Goal: Information Seeking & Learning: Learn about a topic

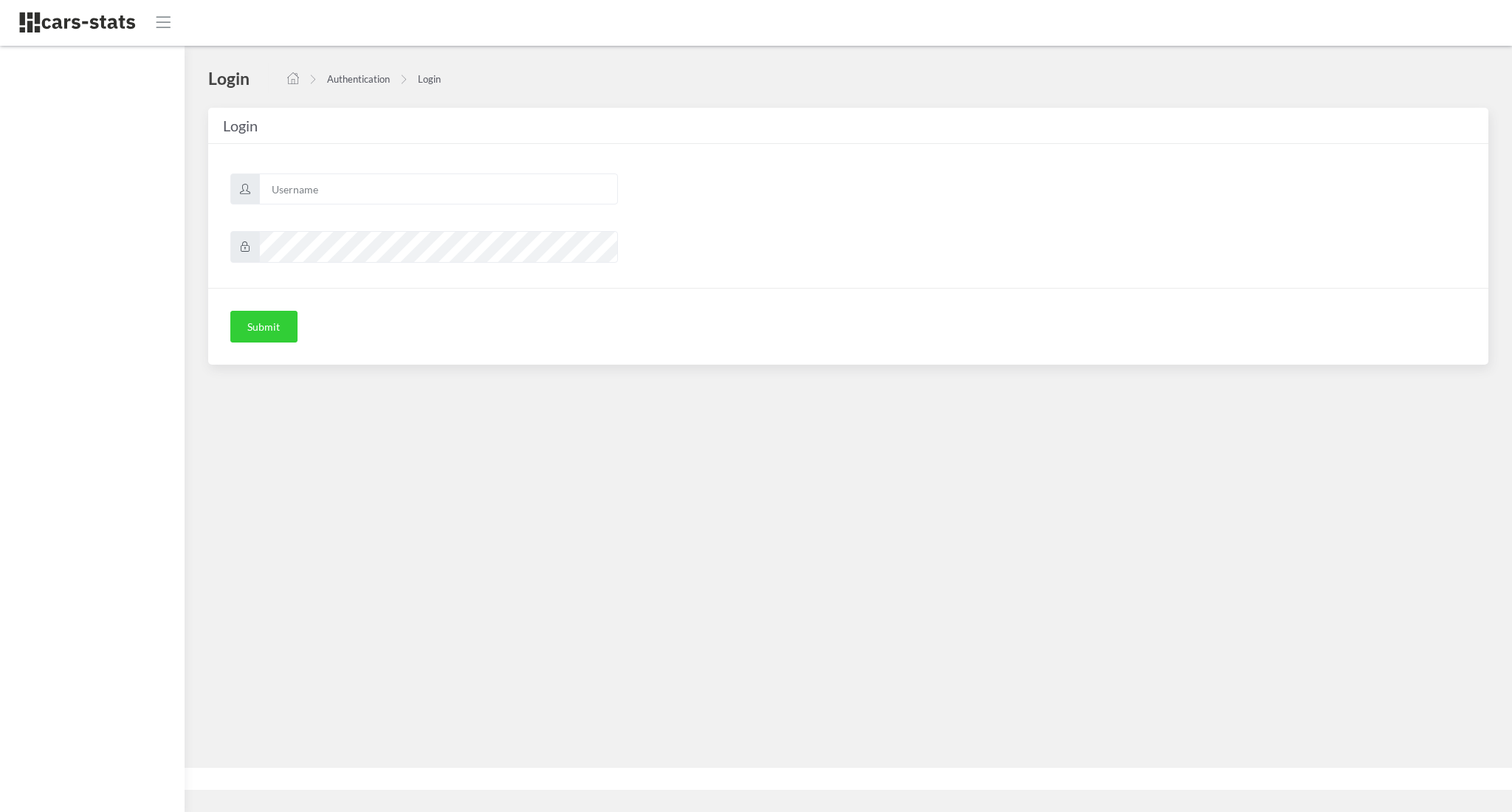
scroll to position [15, 15]
type input "awt"
click at [275, 343] on div "Submit" at bounding box center [848, 327] width 1280 height 77
click at [272, 341] on button "Submit" at bounding box center [264, 327] width 67 height 32
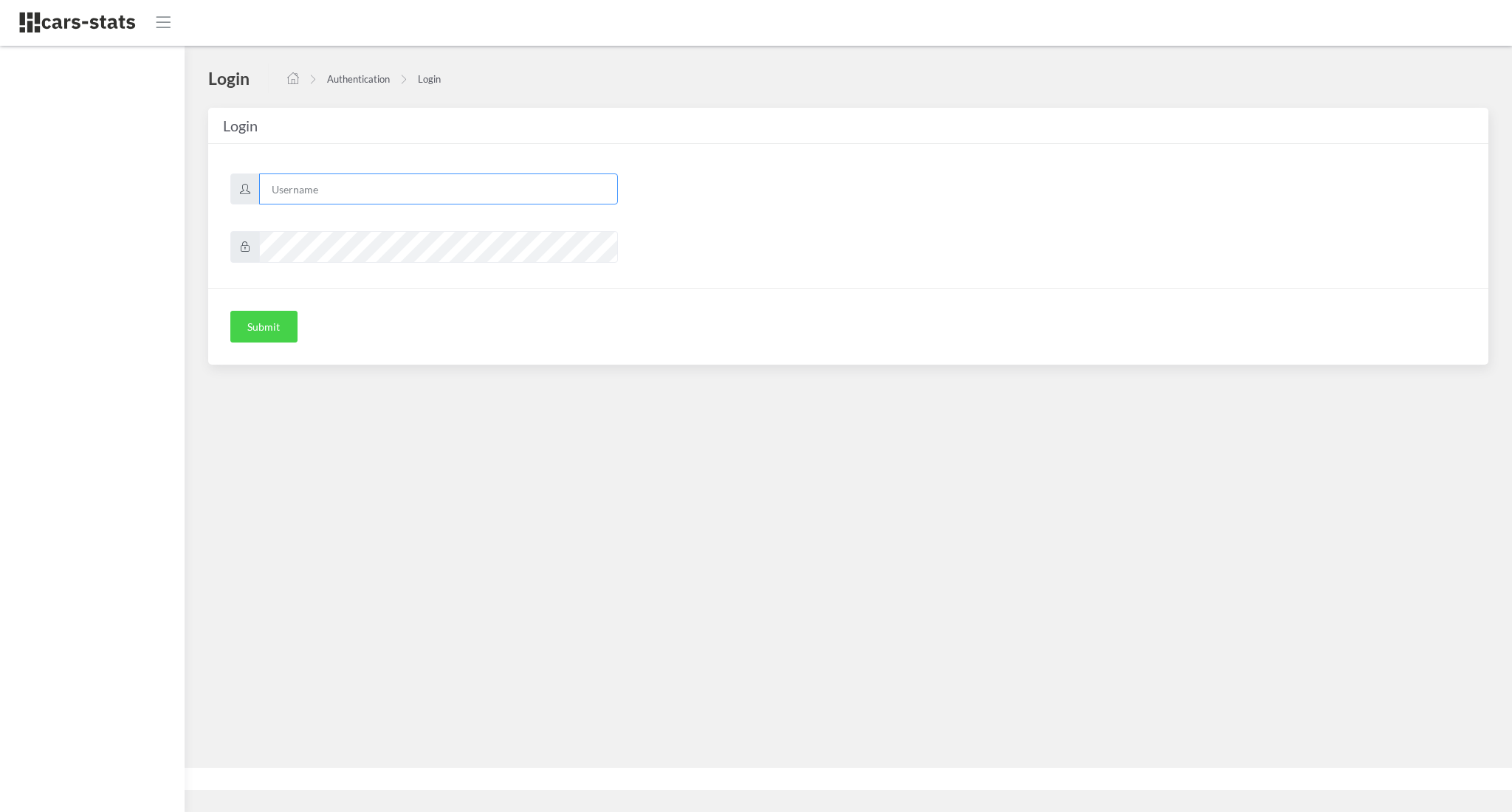
type input "awt"
click at [273, 334] on button "Submit" at bounding box center [264, 327] width 67 height 32
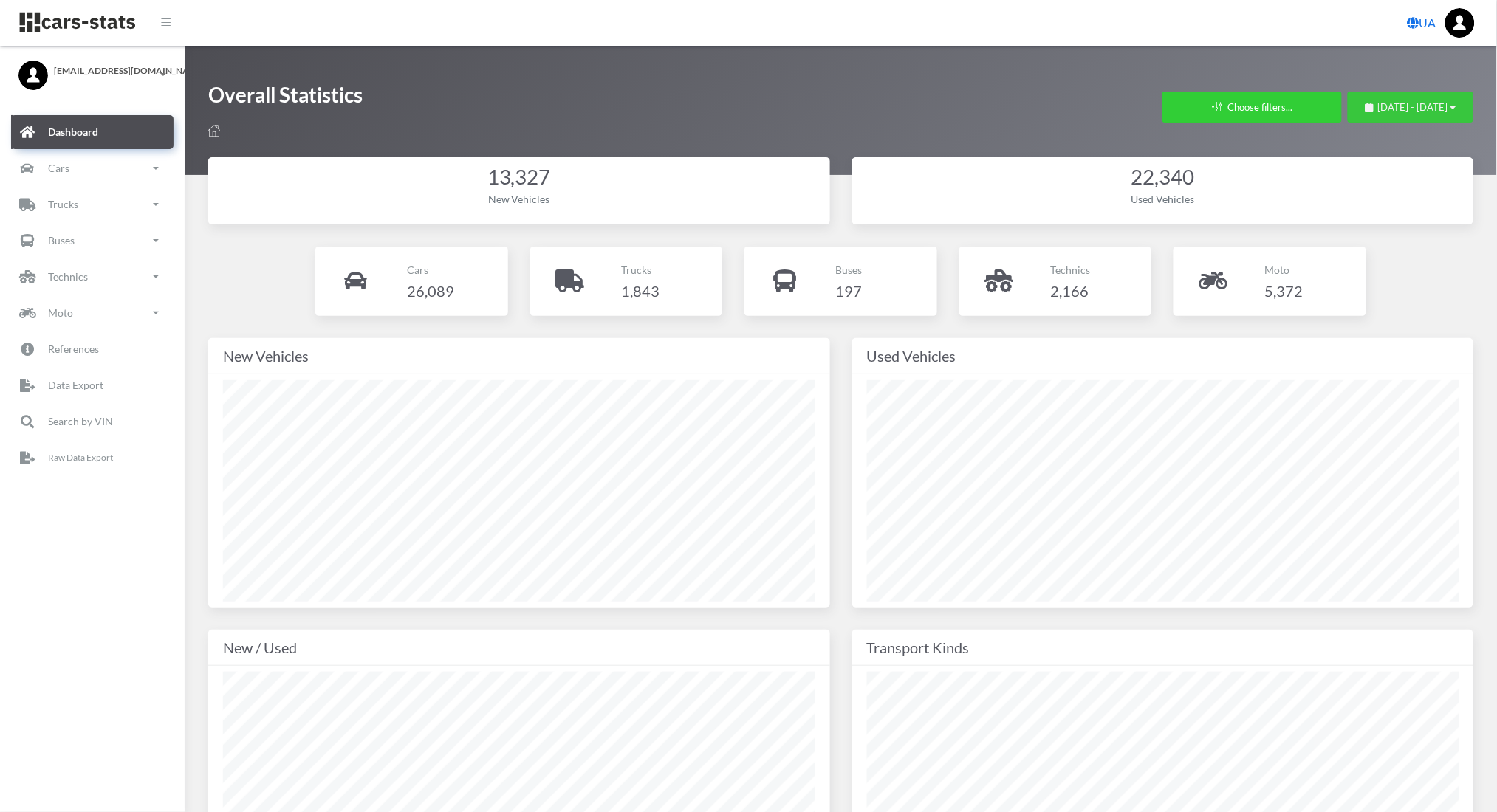
click at [1428, 105] on span "August 1, 2025 - August 28, 2025" at bounding box center [1412, 107] width 70 height 12
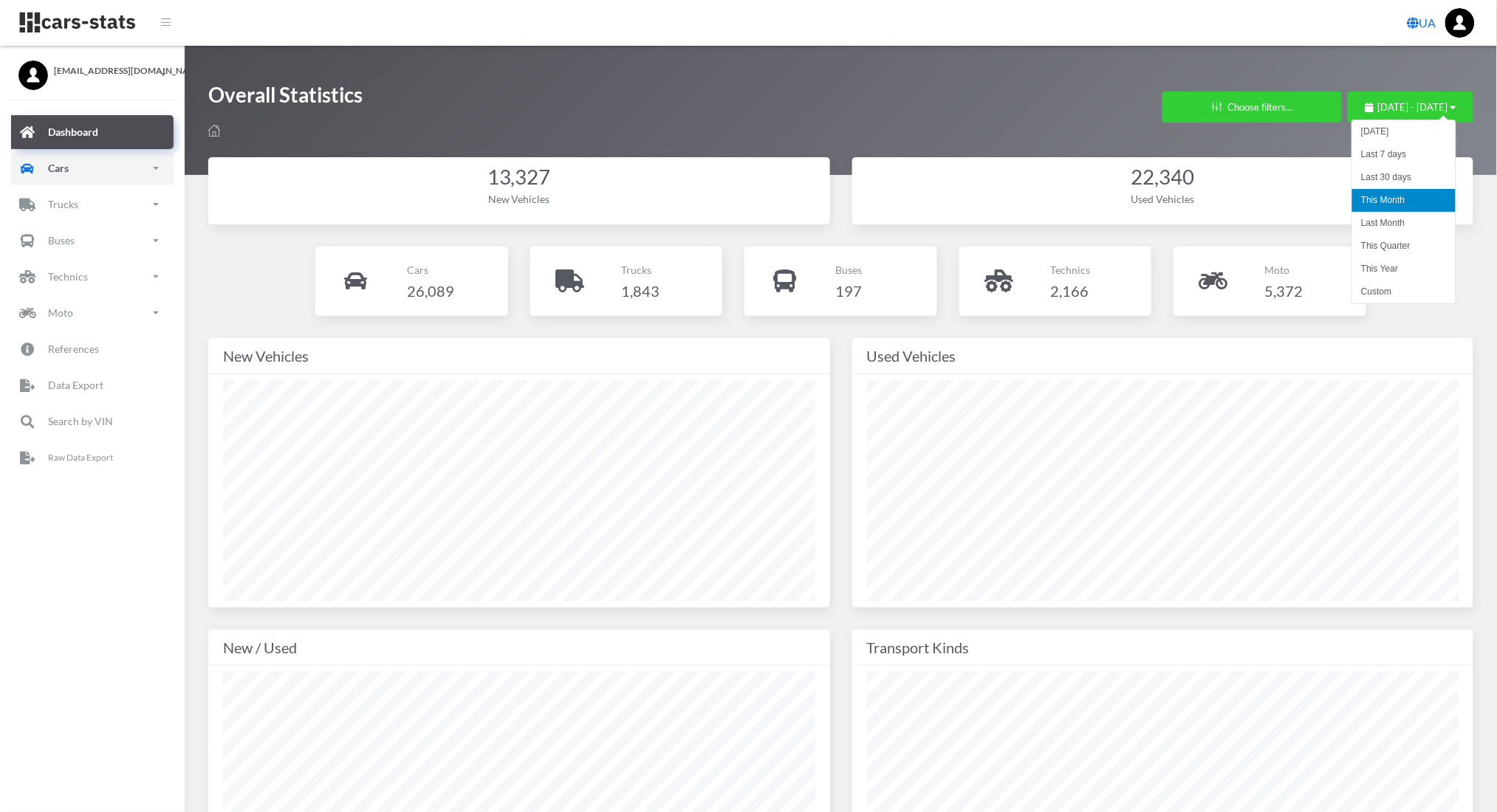
click at [67, 169] on p "Cars" at bounding box center [58, 168] width 21 height 18
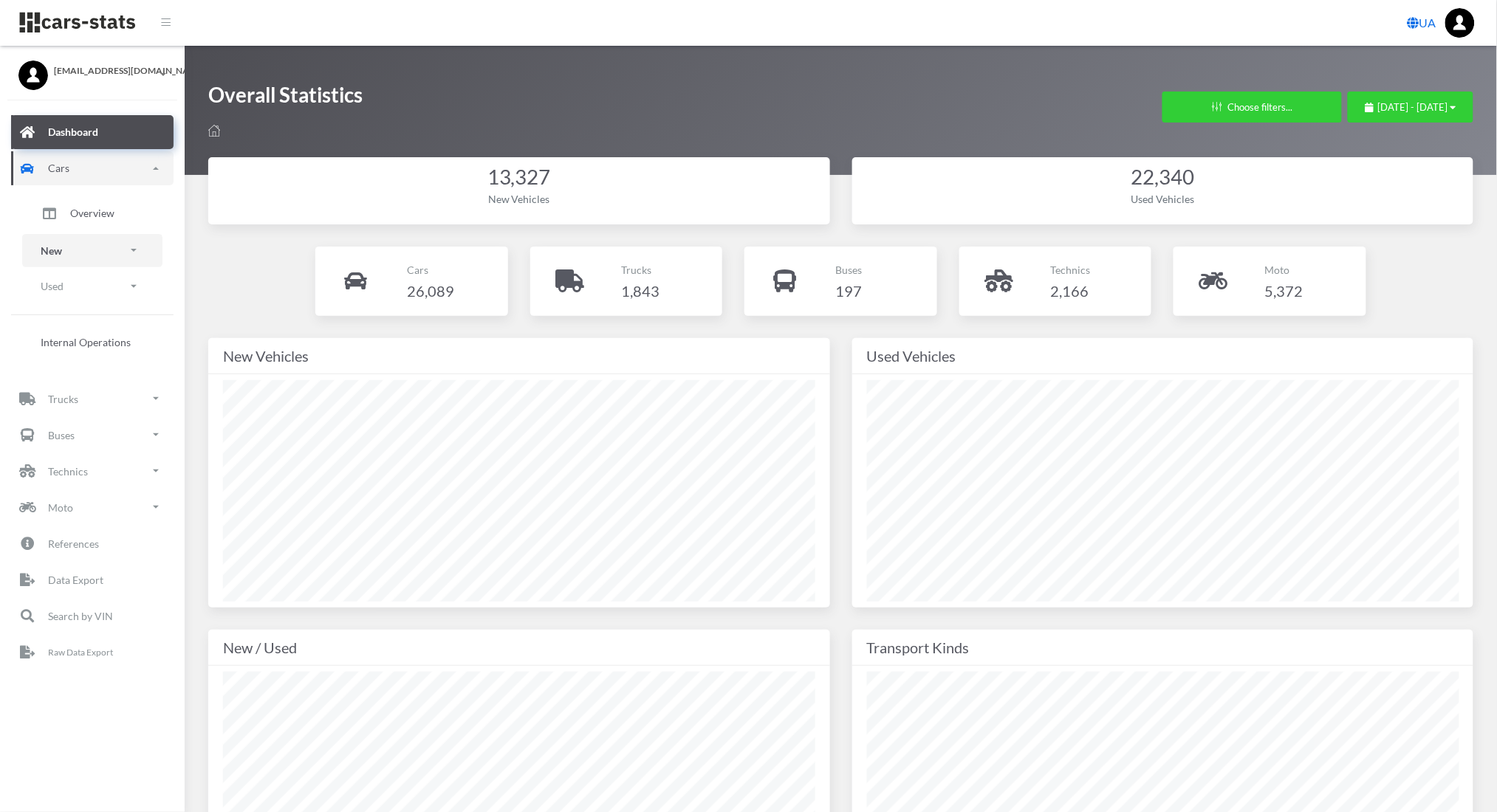
click at [72, 242] on link "New" at bounding box center [92, 250] width 140 height 33
click at [91, 285] on span "Brands" at bounding box center [86, 291] width 32 height 16
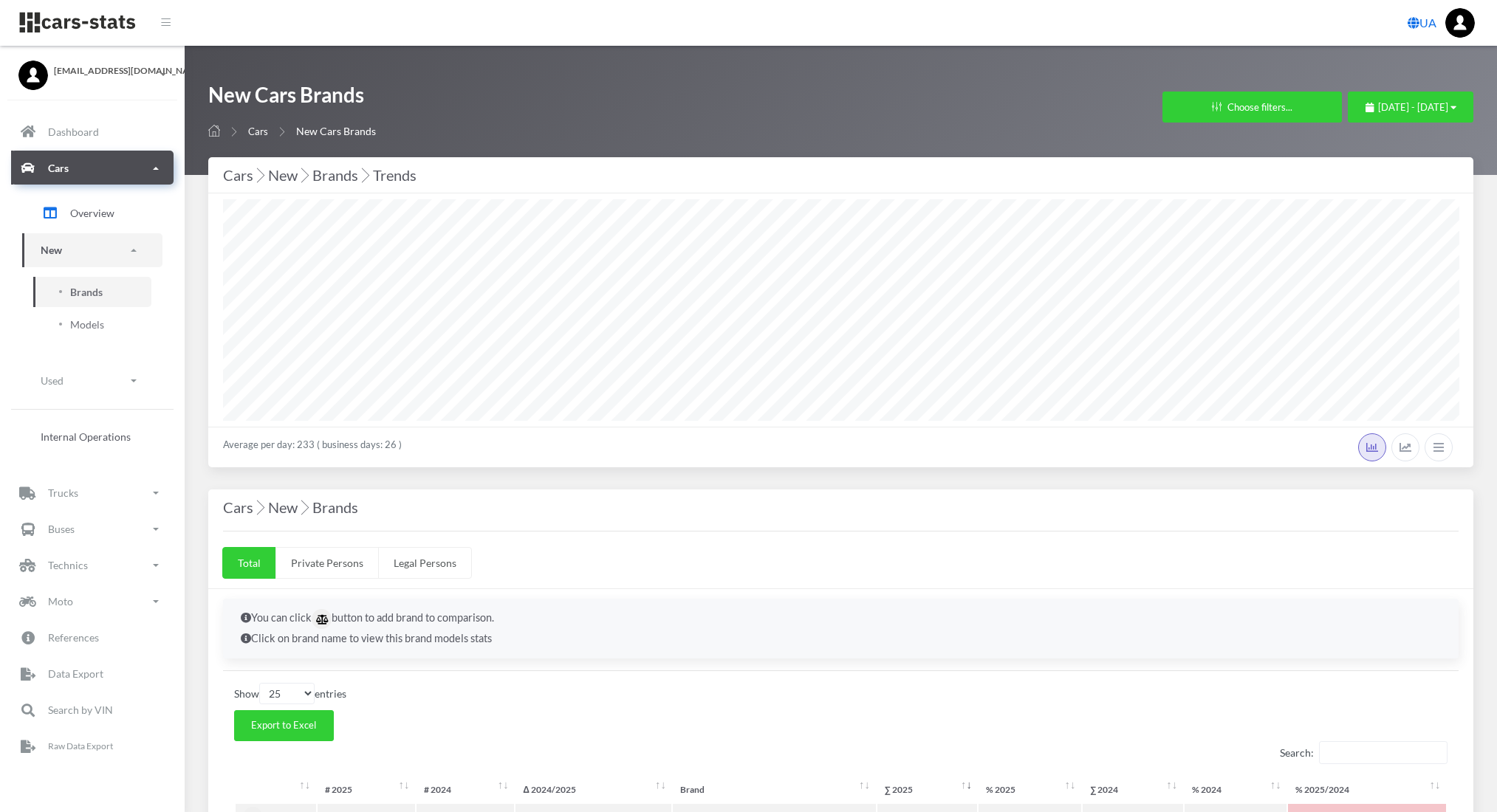
select select "25"
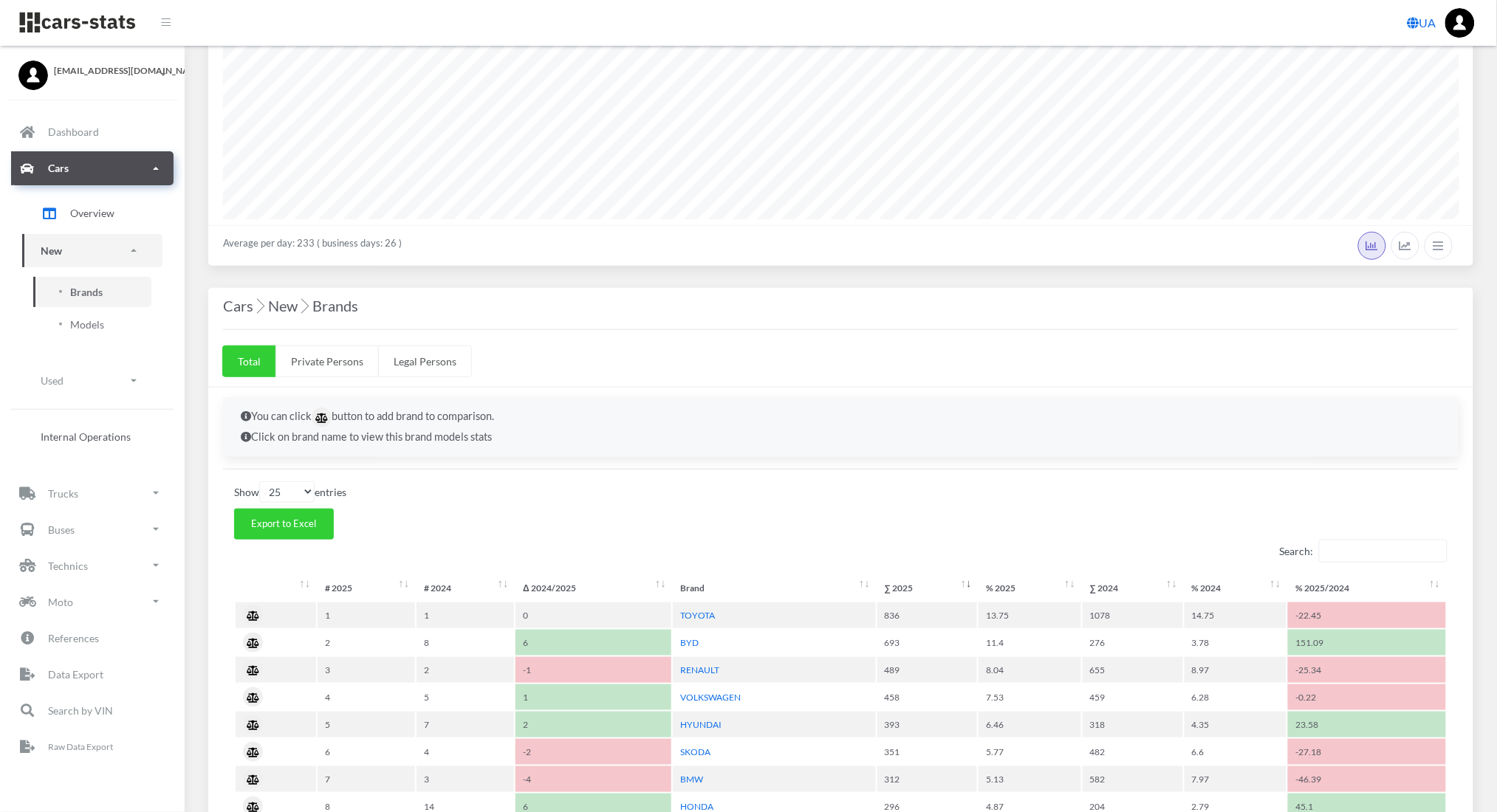
scroll to position [225, 0]
